Goal: Check status: Check status

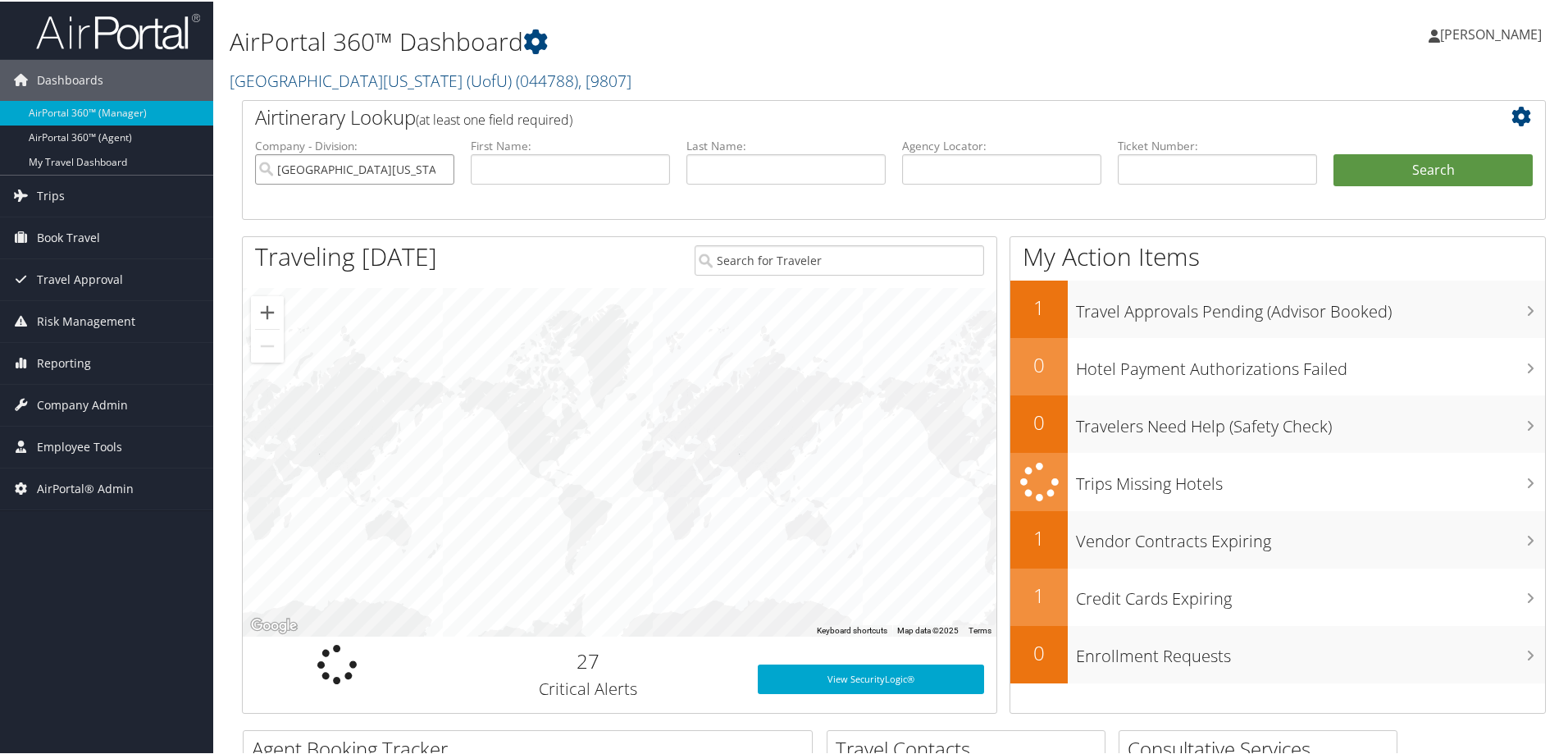
click at [436, 168] on input "[GEOGRAPHIC_DATA][US_STATE] (UofU)" at bounding box center [354, 168] width 199 height 31
click at [997, 172] on input "text" at bounding box center [1001, 168] width 199 height 31
paste input "[URL][DOMAIN_NAME]"
type input "[URL][DOMAIN_NAME]"
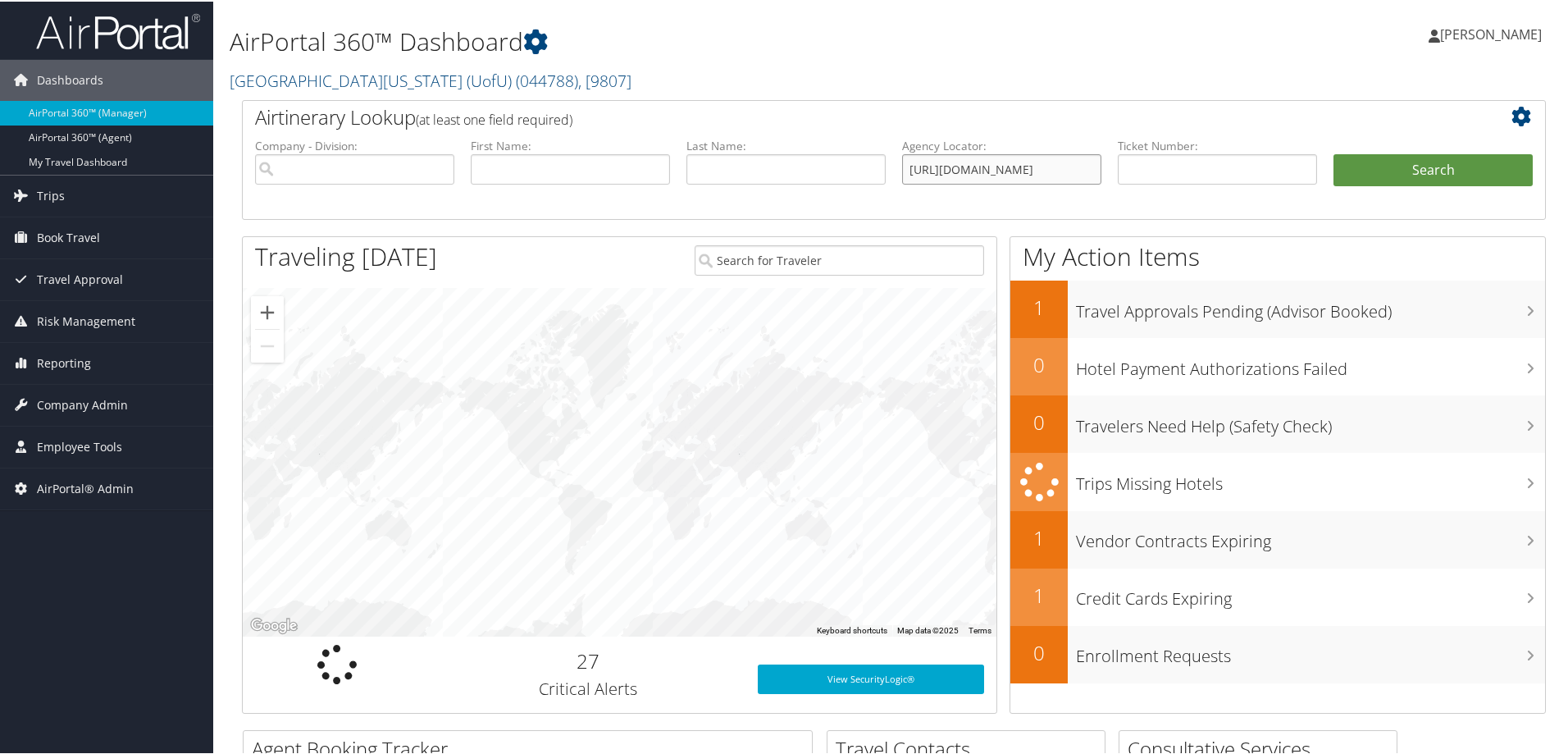
click at [978, 171] on input "[URL][DOMAIN_NAME]" at bounding box center [1001, 168] width 199 height 31
click at [976, 174] on input "[URL][DOMAIN_NAME]" at bounding box center [1001, 168] width 199 height 31
click at [980, 172] on input "[URL][DOMAIN_NAME]" at bounding box center [1001, 168] width 199 height 31
click at [981, 172] on input "[URL][DOMAIN_NAME]" at bounding box center [1001, 168] width 199 height 31
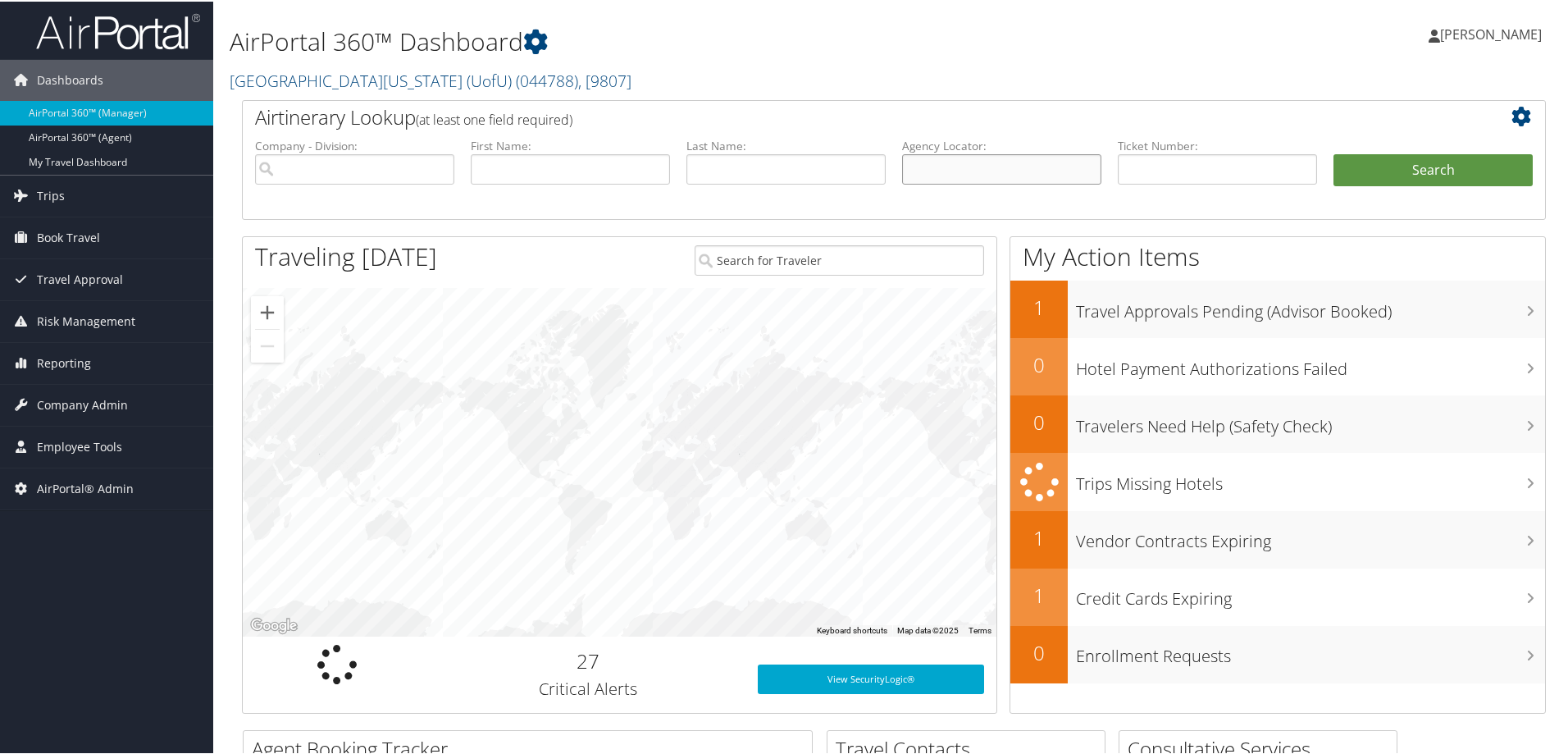
scroll to position [0, 0]
